Goal: Check status: Check status

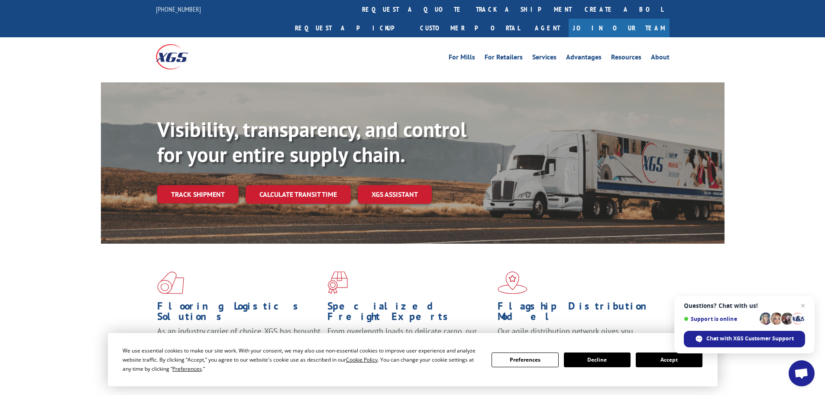
click at [658, 353] on button "Accept" at bounding box center [669, 359] width 67 height 15
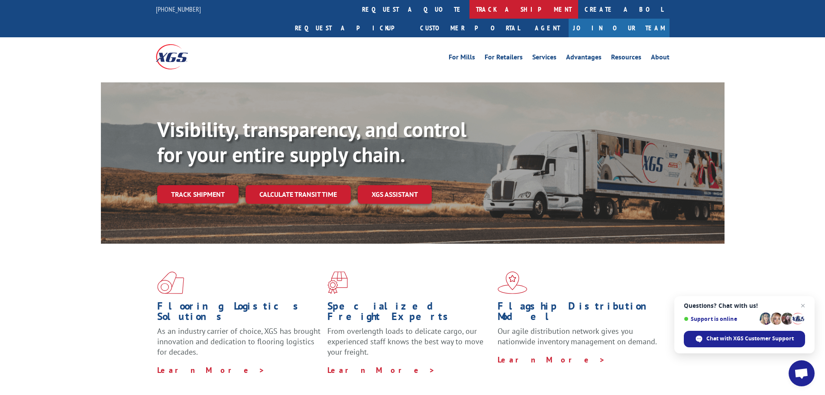
click at [470, 6] on link "track a shipment" at bounding box center [524, 9] width 109 height 19
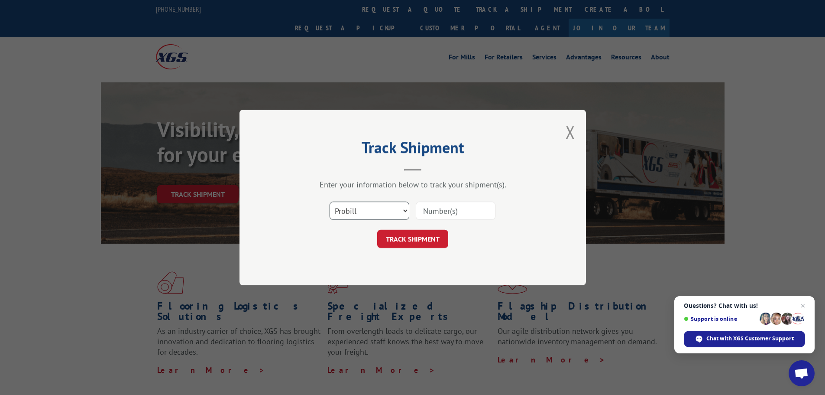
drag, startPoint x: 358, startPoint y: 206, endPoint x: 358, endPoint y: 219, distance: 13.0
click at [358, 207] on select "Select category... Probill BOL PO" at bounding box center [370, 210] width 80 height 18
select select "bol"
click at [330, 201] on select "Select category... Probill BOL PO" at bounding box center [370, 210] width 80 height 18
click at [438, 213] on input at bounding box center [456, 210] width 80 height 18
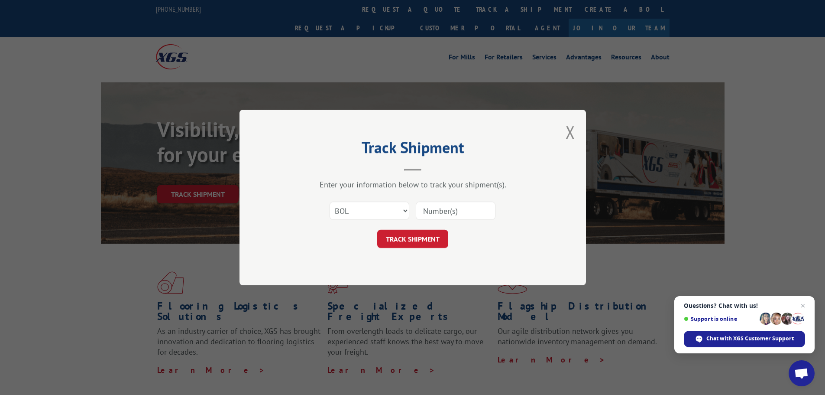
paste input "7061061"
type input "7061061"
click at [419, 234] on button "TRACK SHIPMENT" at bounding box center [412, 239] width 71 height 18
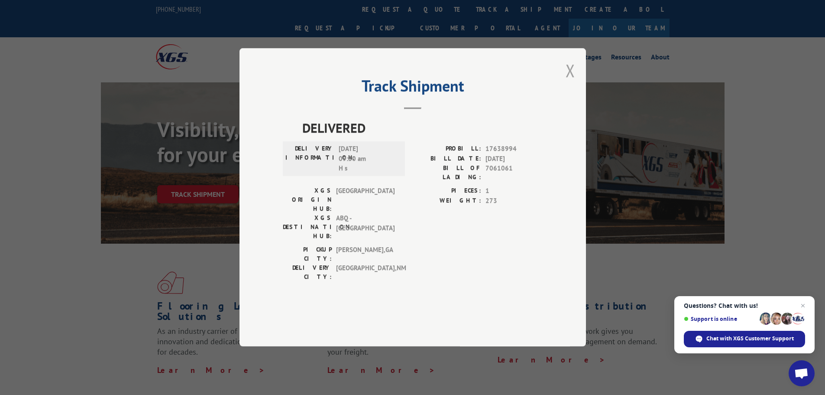
click at [570, 82] on button "Close modal" at bounding box center [571, 70] width 10 height 23
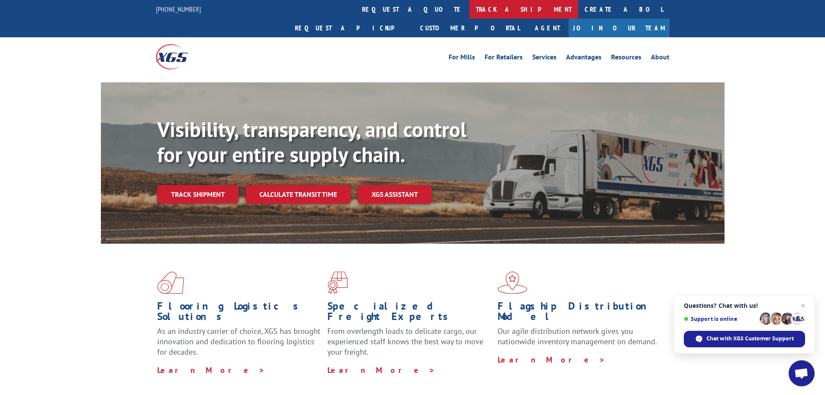
click at [470, 6] on link "track a shipment" at bounding box center [524, 9] width 109 height 19
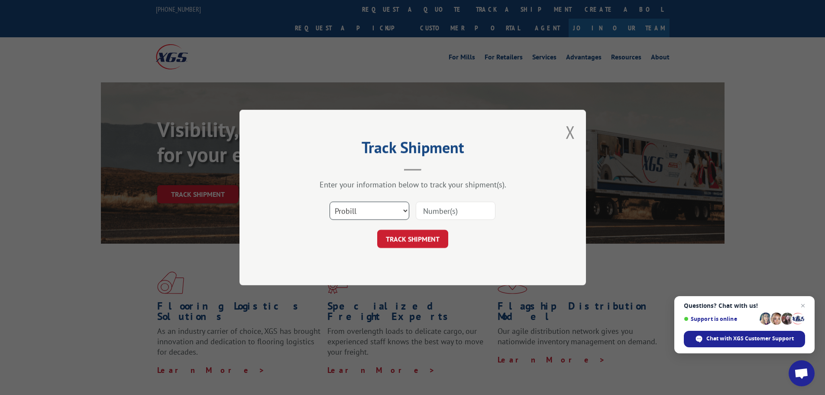
click at [350, 217] on select "Select category... Probill BOL PO" at bounding box center [370, 210] width 80 height 18
select select "bol"
click at [330, 201] on select "Select category... Probill BOL PO" at bounding box center [370, 210] width 80 height 18
click at [428, 217] on input at bounding box center [456, 210] width 80 height 18
paste input "5560185"
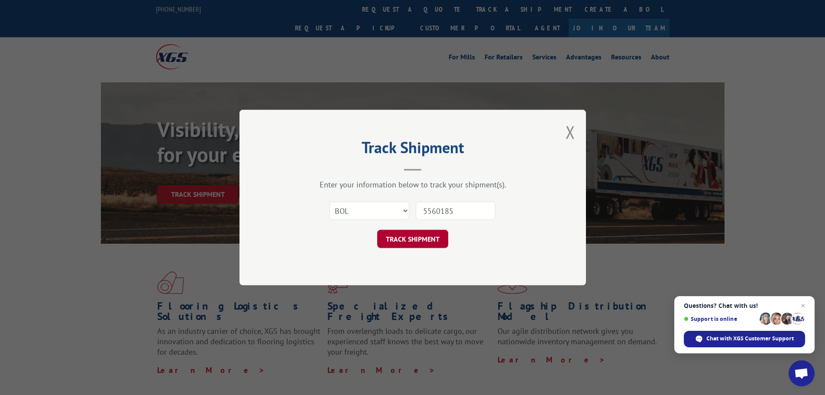
type input "5560185"
click at [416, 236] on button "TRACK SHIPMENT" at bounding box center [412, 239] width 71 height 18
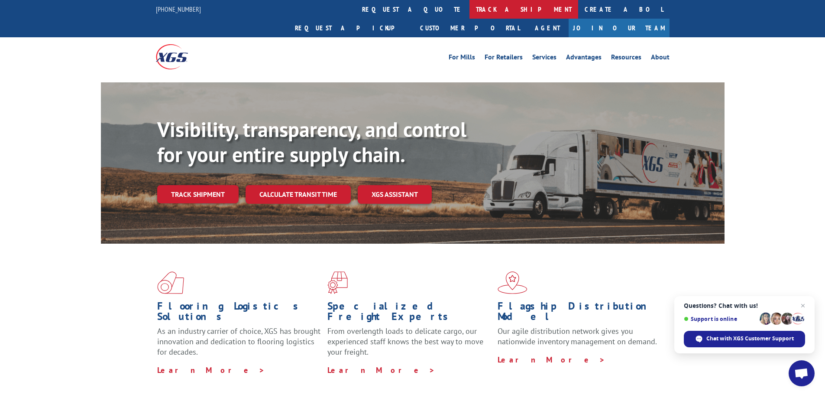
click at [470, 13] on link "track a shipment" at bounding box center [524, 9] width 109 height 19
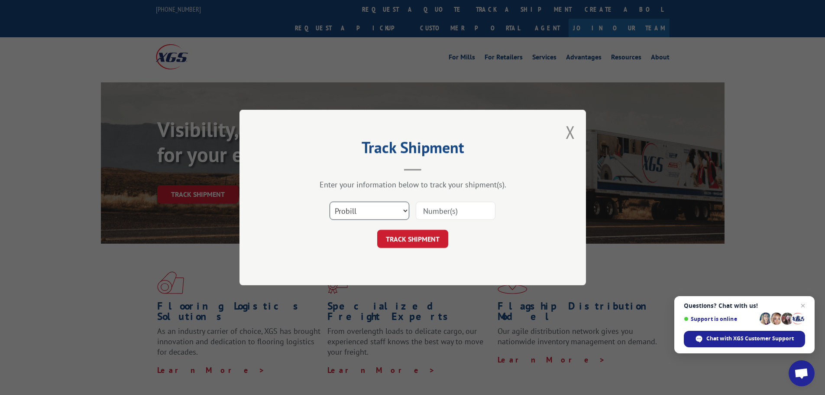
click at [360, 214] on select "Select category... Probill BOL PO" at bounding box center [370, 210] width 80 height 18
select select "bol"
click at [330, 201] on select "Select category... Probill BOL PO" at bounding box center [370, 210] width 80 height 18
click at [434, 214] on input at bounding box center [456, 210] width 80 height 18
paste input "479982"
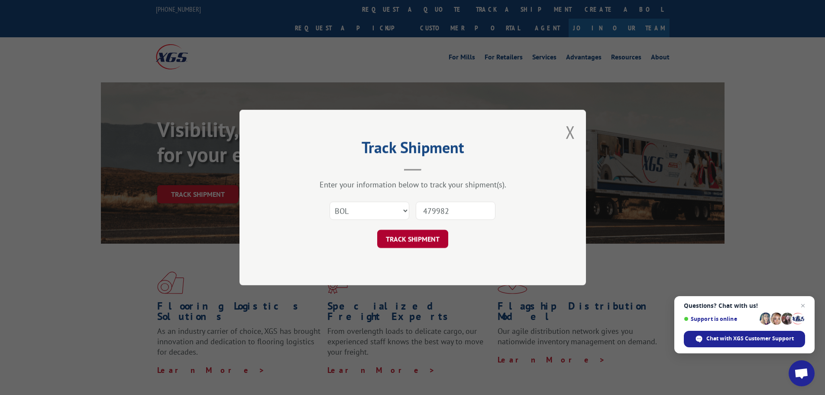
type input "479982"
click at [419, 242] on button "TRACK SHIPMENT" at bounding box center [412, 239] width 71 height 18
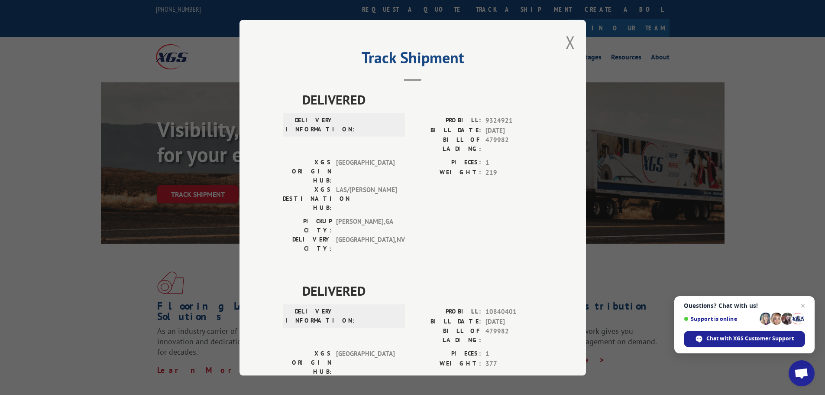
click at [573, 44] on div "Track Shipment DELIVERED DELIVERY INFORMATION: PROBILL: 9324921 BILL DATE: 09/0…" at bounding box center [413, 197] width 347 height 355
click at [566, 42] on button "Close modal" at bounding box center [571, 42] width 10 height 23
